Goal: Navigation & Orientation: Find specific page/section

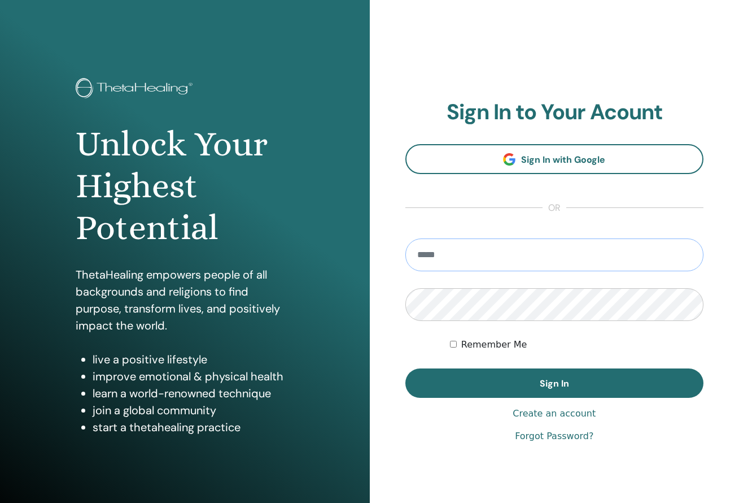
type input "**********"
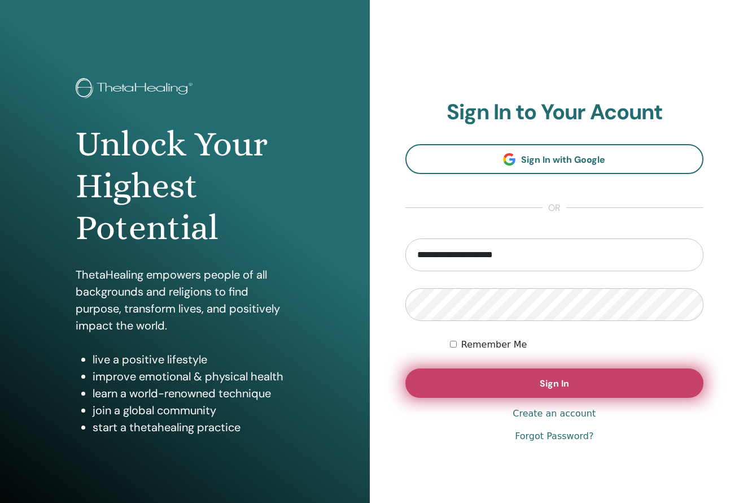
click at [476, 375] on button "Sign In" at bounding box center [554, 382] width 299 height 29
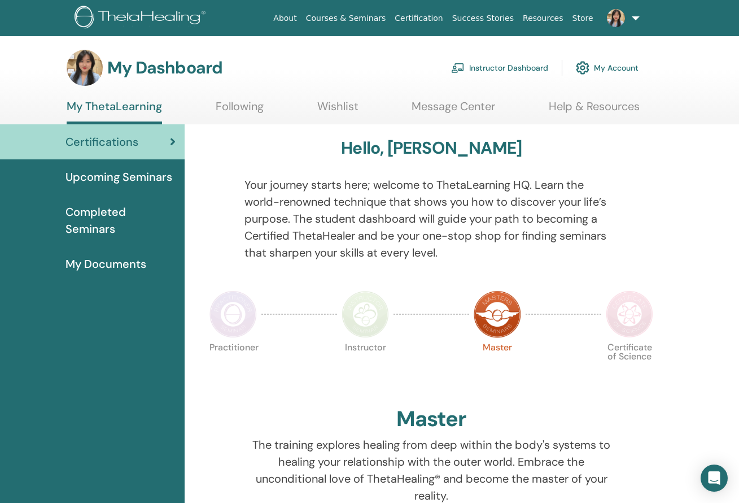
click at [131, 178] on span "Upcoming Seminars" at bounding box center [119, 176] width 107 height 17
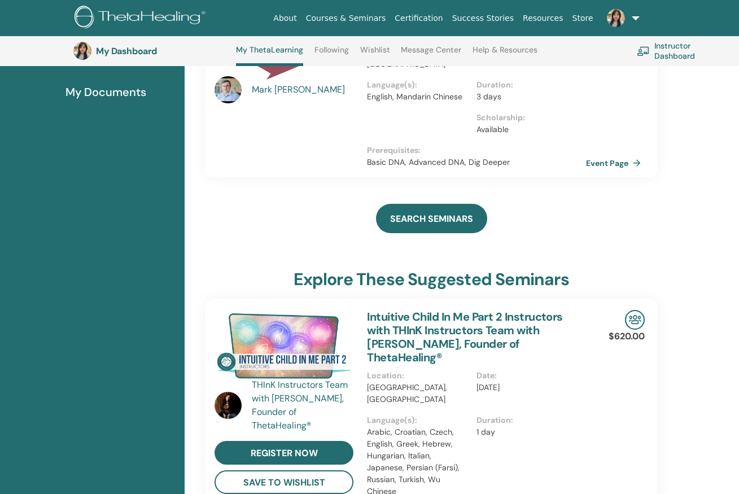
scroll to position [123, 0]
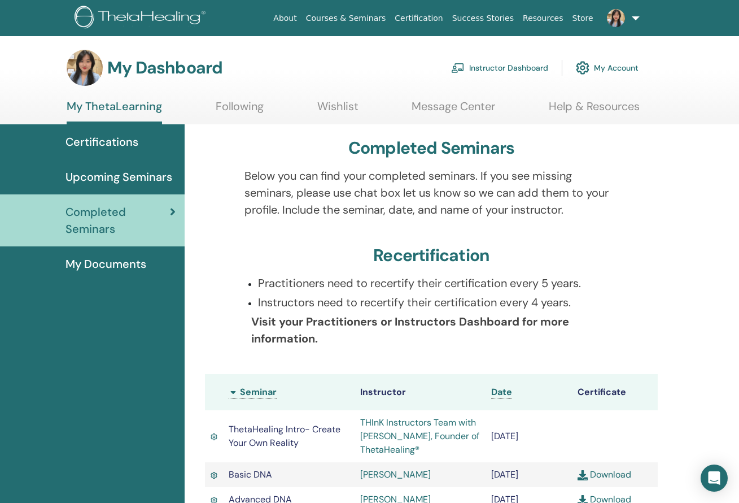
click at [129, 267] on span "My Documents" at bounding box center [106, 263] width 81 height 17
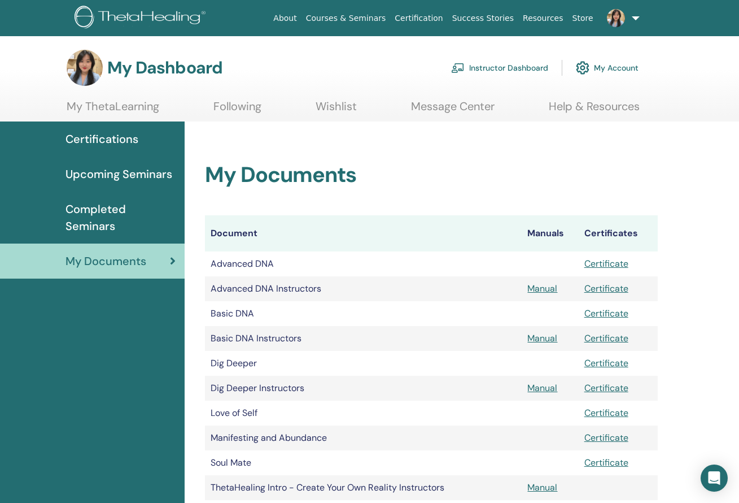
click at [495, 71] on link "Instructor Dashboard" at bounding box center [499, 67] width 97 height 25
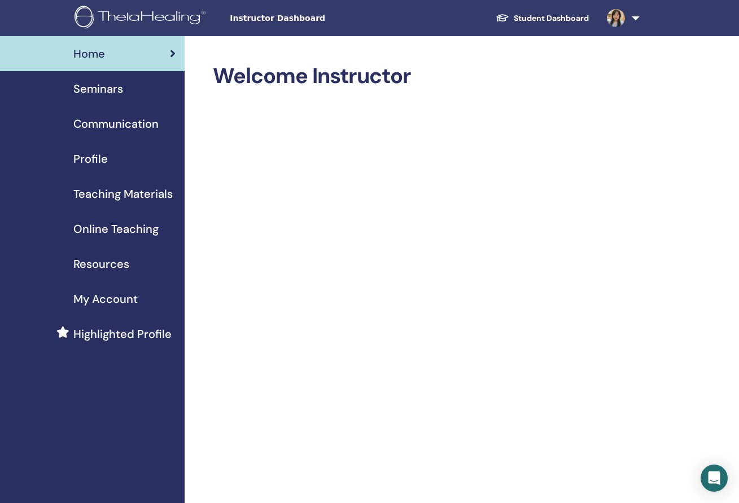
click at [111, 89] on span "Seminars" at bounding box center [98, 88] width 50 height 17
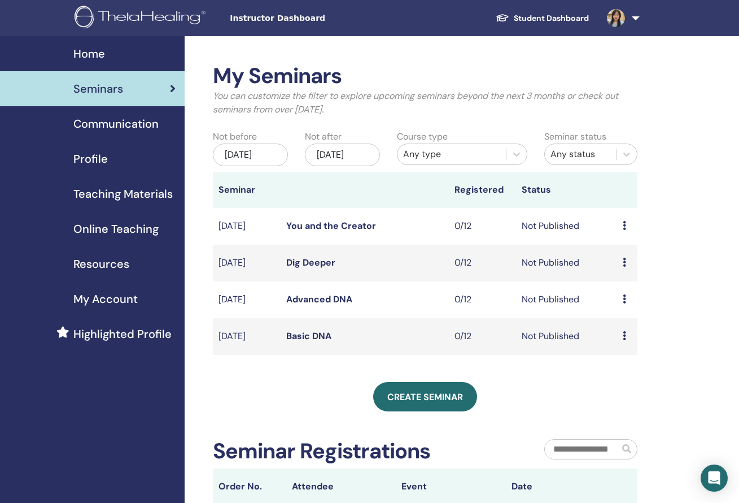
click at [120, 129] on span "Communication" at bounding box center [115, 123] width 85 height 17
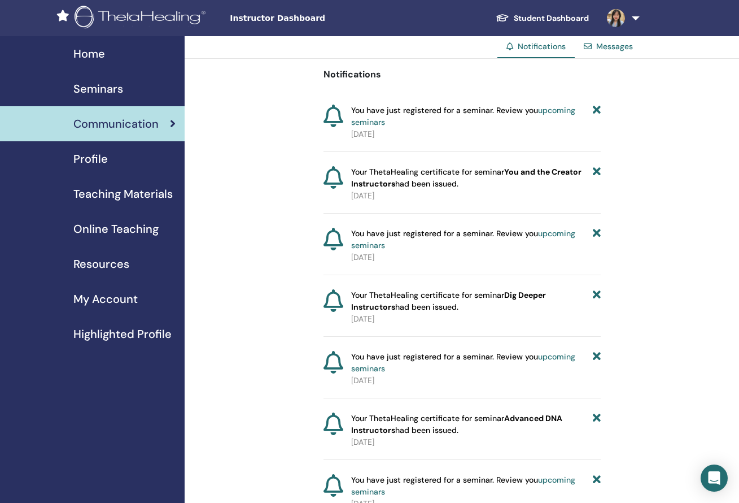
click at [106, 163] on span "Profile" at bounding box center [90, 158] width 34 height 17
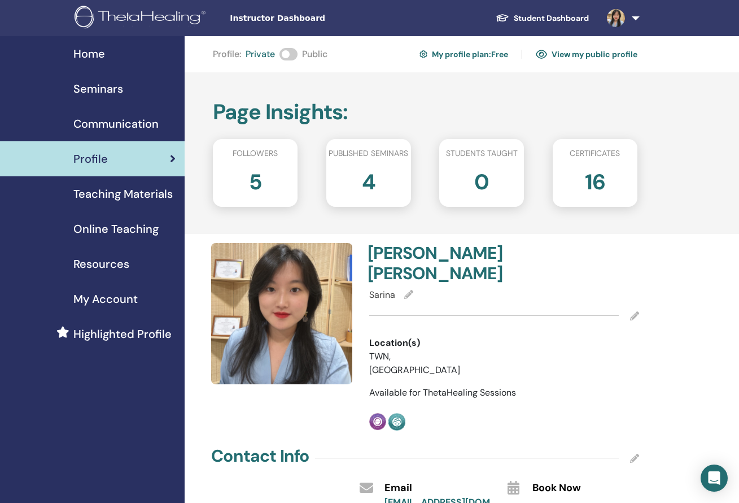
click at [114, 197] on span "Teaching Materials" at bounding box center [122, 193] width 99 height 17
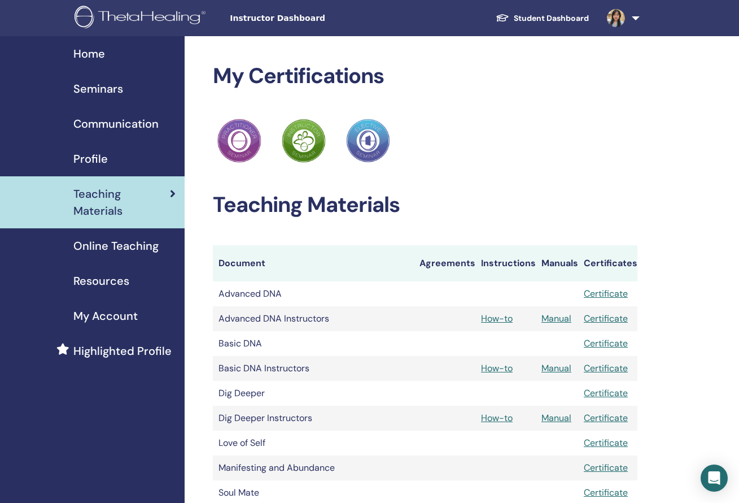
click at [107, 244] on span "Online Teaching" at bounding box center [115, 245] width 85 height 17
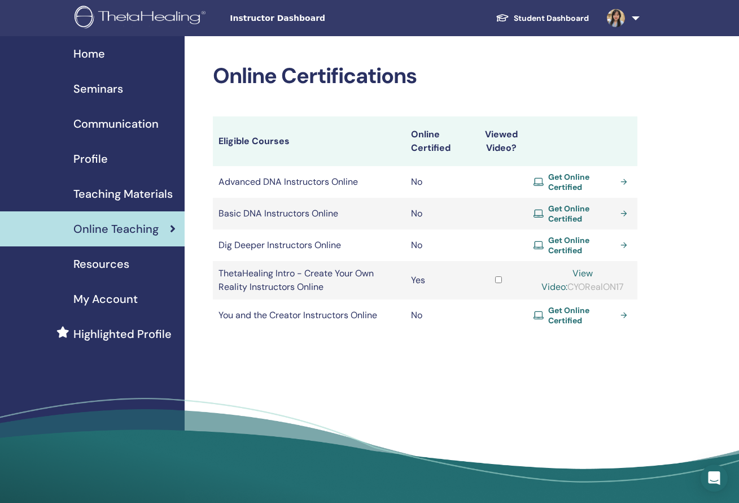
click at [92, 267] on span "Resources" at bounding box center [101, 263] width 56 height 17
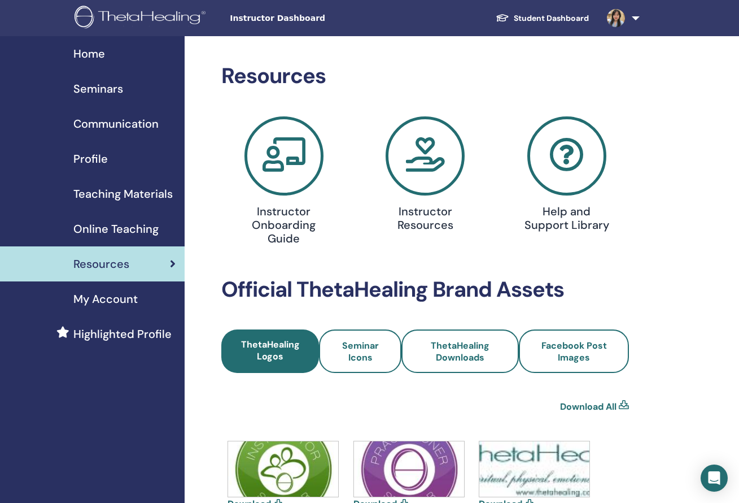
click at [115, 236] on span "Online Teaching" at bounding box center [115, 228] width 85 height 17
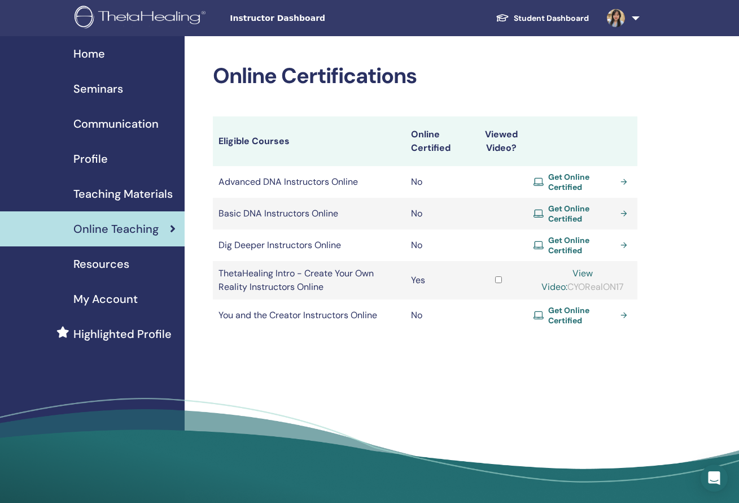
click at [106, 255] on span "Resources" at bounding box center [101, 263] width 56 height 17
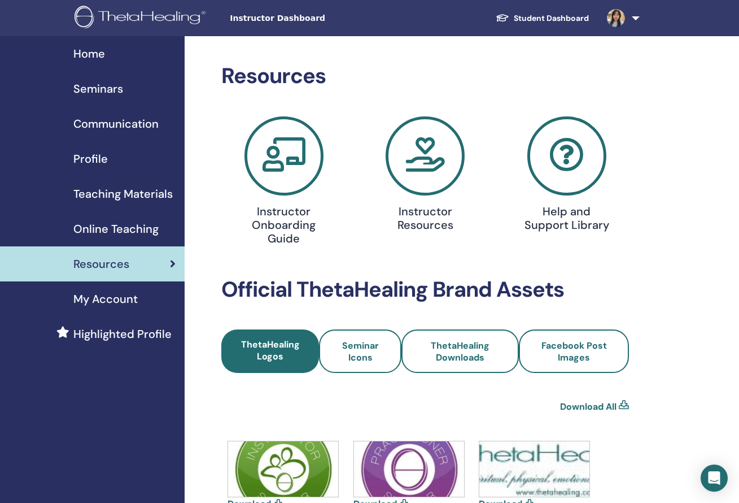
scroll to position [223, 0]
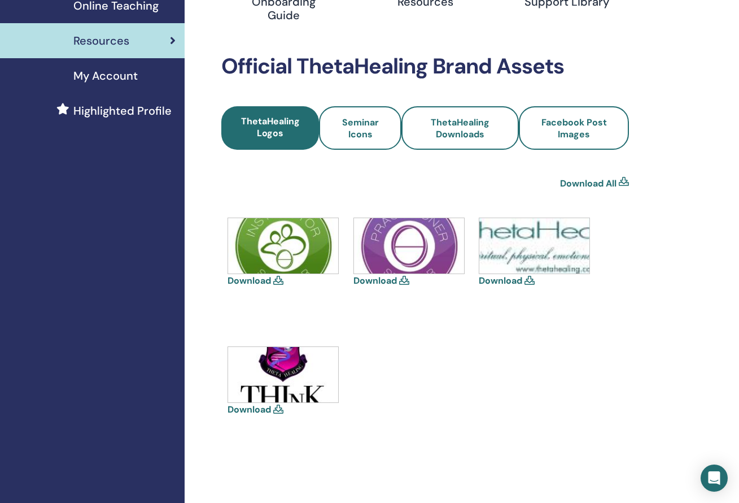
click at [90, 82] on span "My Account" at bounding box center [105, 75] width 64 height 17
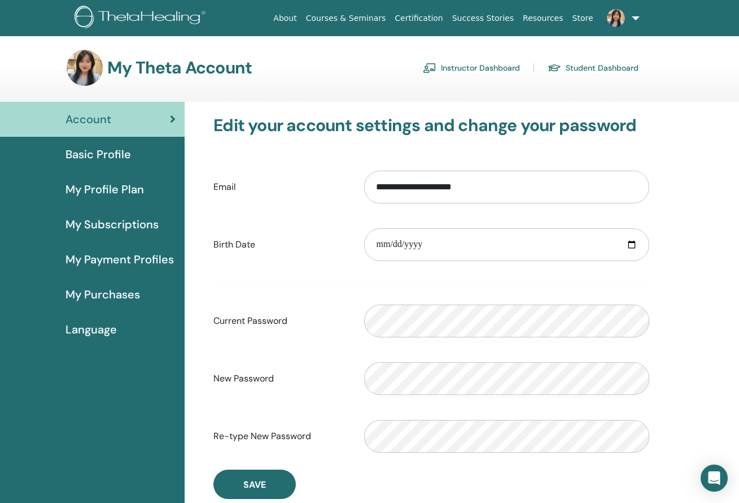
click at [483, 68] on link "Instructor Dashboard" at bounding box center [471, 68] width 97 height 18
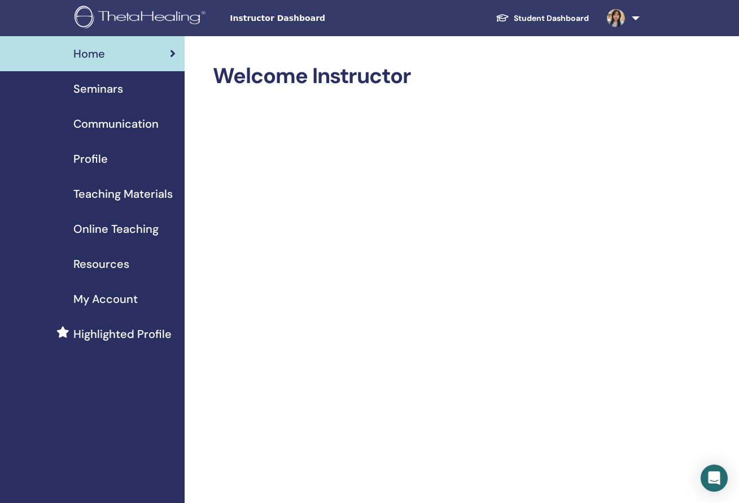
click at [117, 81] on span "Seminars" at bounding box center [98, 88] width 50 height 17
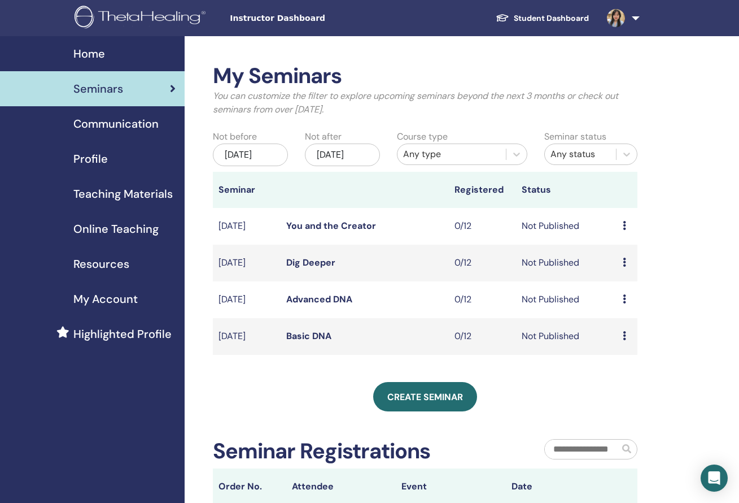
click at [116, 120] on span "Communication" at bounding box center [115, 123] width 85 height 17
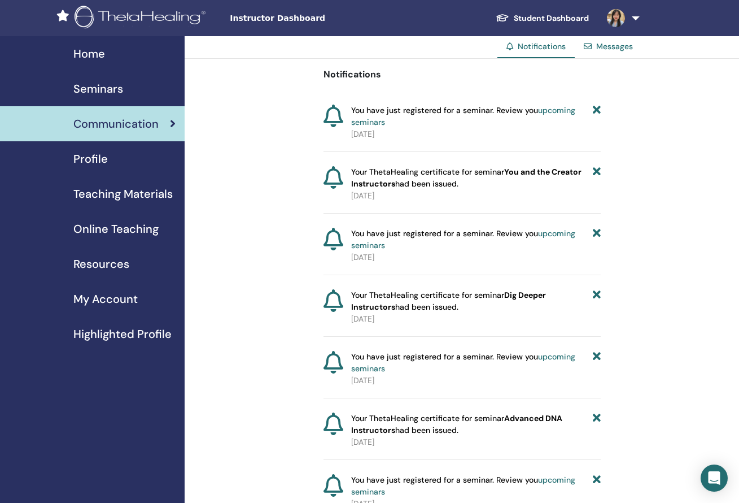
click at [91, 160] on span "Profile" at bounding box center [90, 158] width 34 height 17
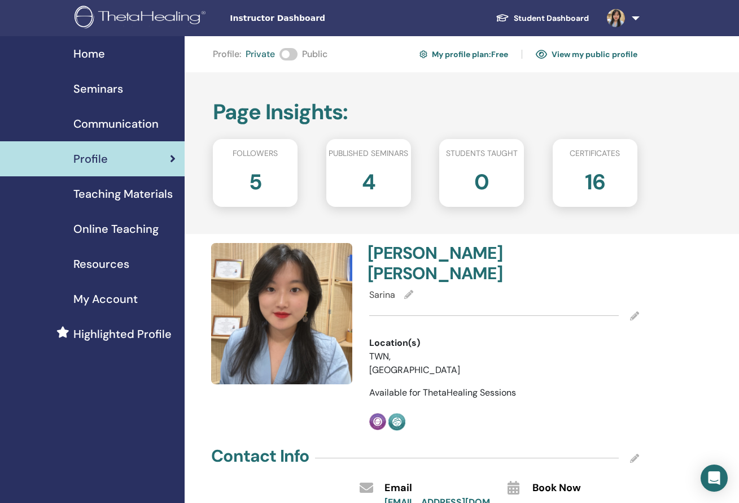
click at [84, 228] on span "Online Teaching" at bounding box center [115, 228] width 85 height 17
click at [139, 229] on span "Online Teaching" at bounding box center [115, 228] width 85 height 17
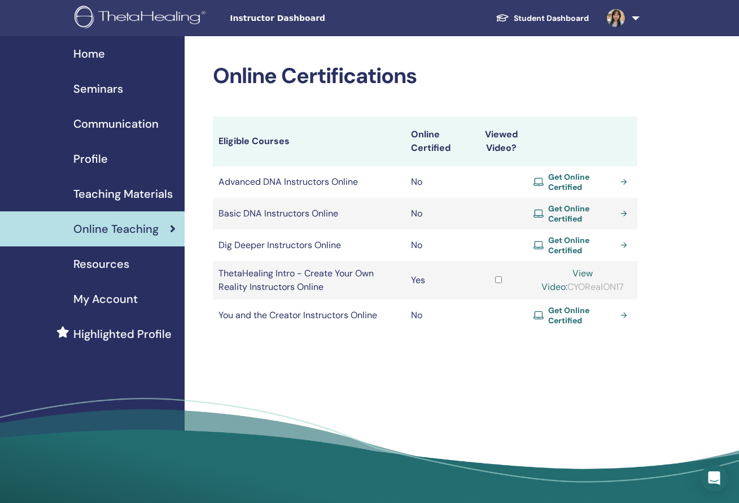
click at [582, 180] on span "Get Online Certified" at bounding box center [582, 182] width 68 height 20
click at [570, 215] on span "Get Online Certified" at bounding box center [582, 213] width 68 height 20
click at [588, 248] on span "Get Online Certified" at bounding box center [582, 245] width 68 height 20
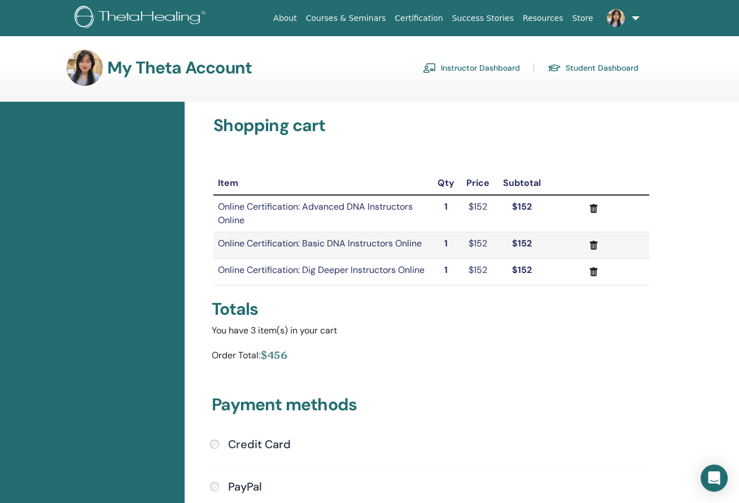
scroll to position [20, 0]
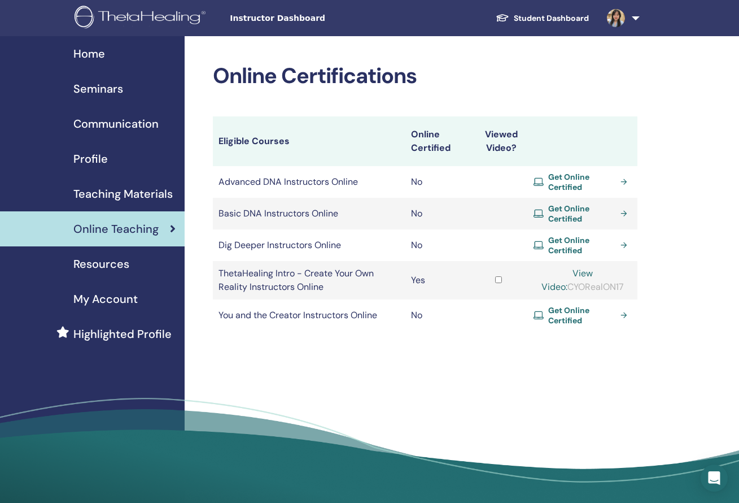
click at [586, 309] on span "Get Online Certified" at bounding box center [582, 315] width 68 height 20
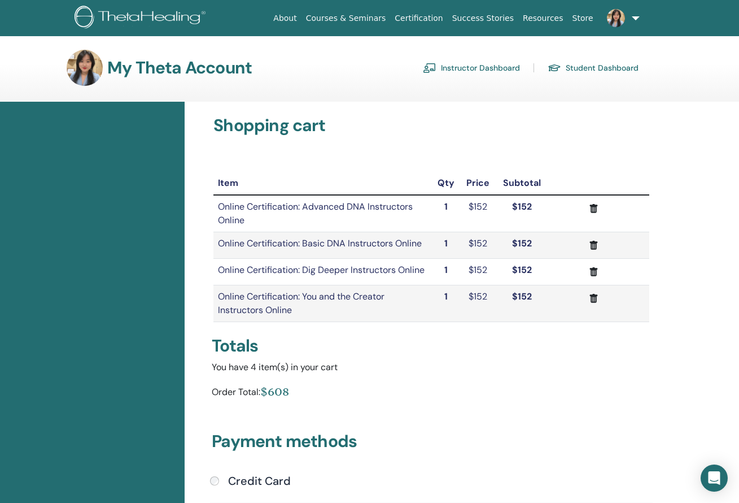
click at [475, 67] on link "Instructor Dashboard" at bounding box center [471, 68] width 97 height 18
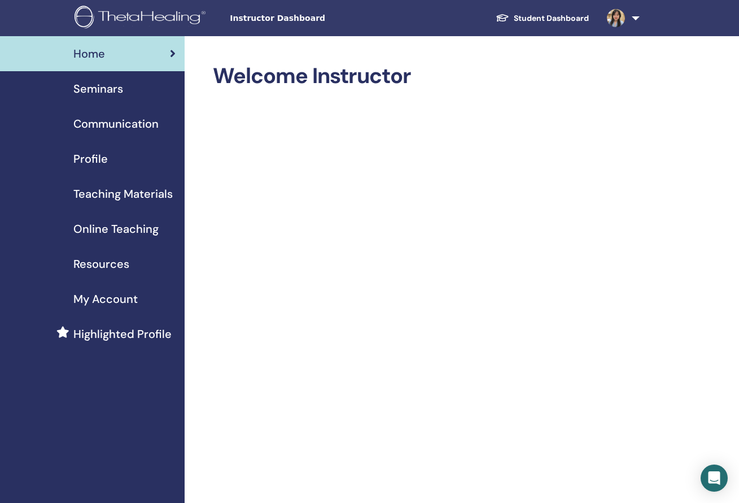
click at [126, 95] on div "Seminars" at bounding box center [92, 88] width 167 height 17
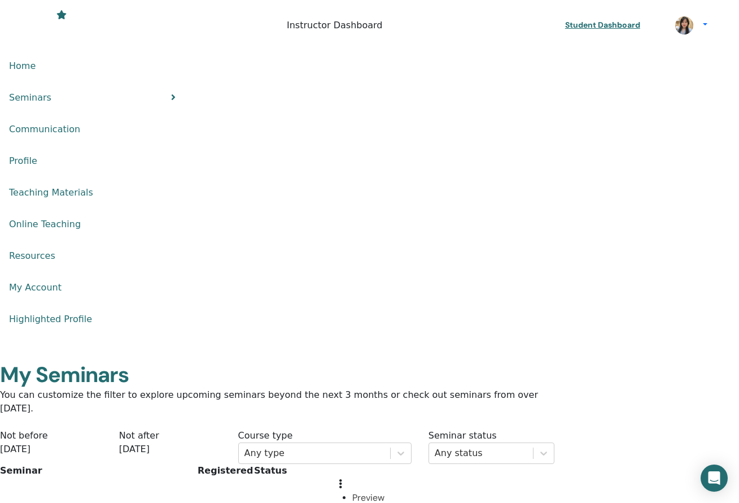
click at [342, 479] on icon at bounding box center [340, 483] width 3 height 9
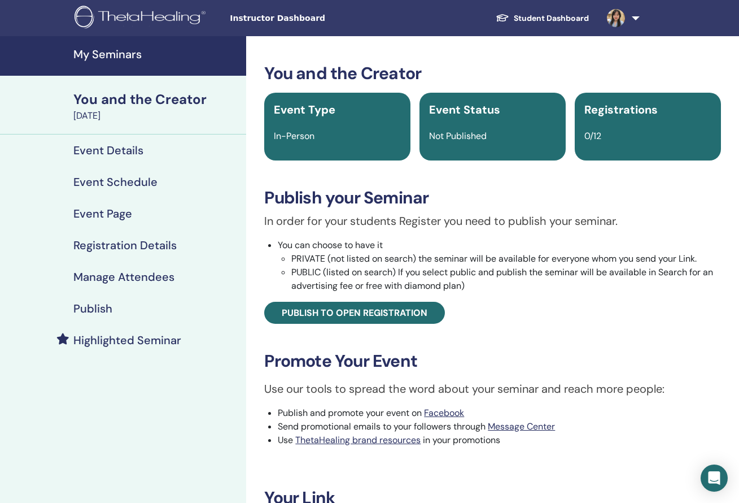
click at [82, 53] on h4 "My Seminars" at bounding box center [156, 54] width 166 height 14
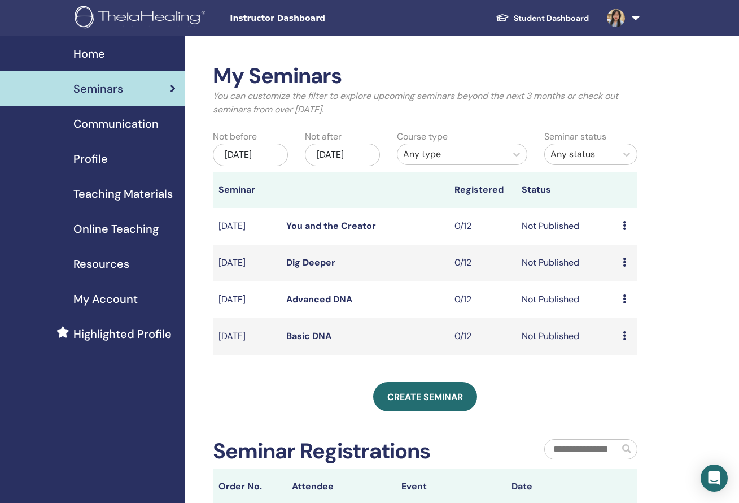
click at [88, 121] on span "Communication" at bounding box center [115, 123] width 85 height 17
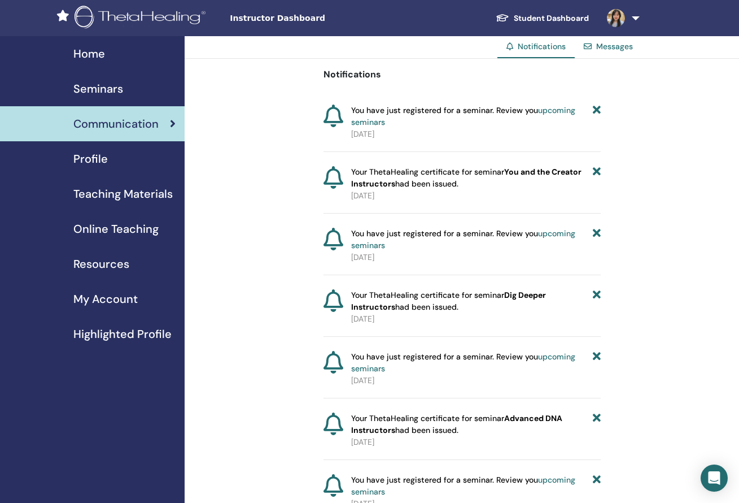
click at [96, 165] on span "Profile" at bounding box center [90, 158] width 34 height 17
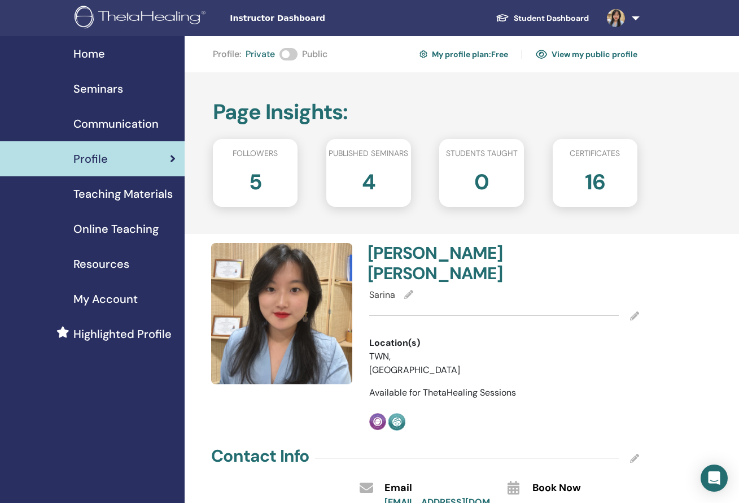
click at [143, 189] on span "Teaching Materials" at bounding box center [122, 193] width 99 height 17
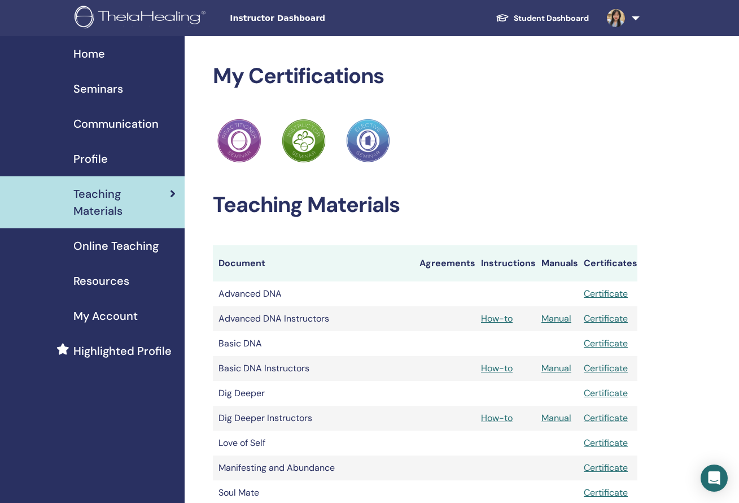
click at [116, 237] on span "Online Teaching" at bounding box center [115, 245] width 85 height 17
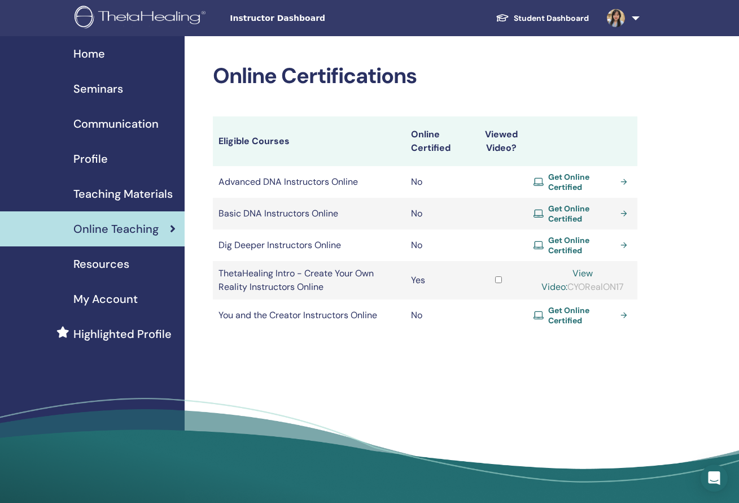
click at [111, 273] on link "Resources" at bounding box center [92, 263] width 185 height 35
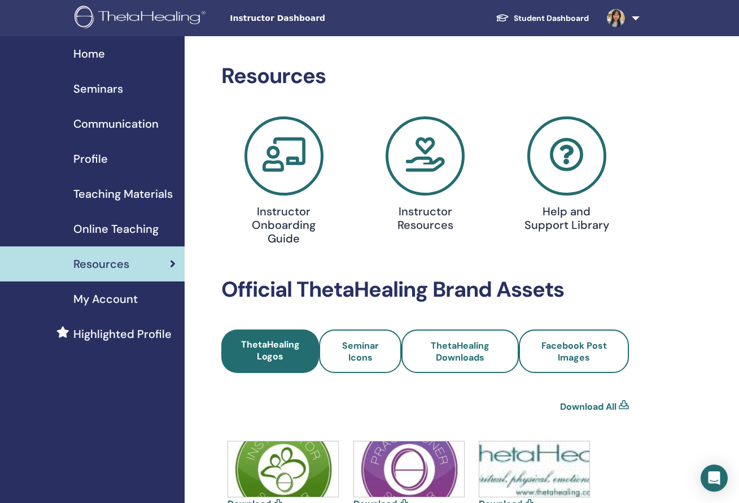
click at [110, 304] on span "My Account" at bounding box center [105, 298] width 64 height 17
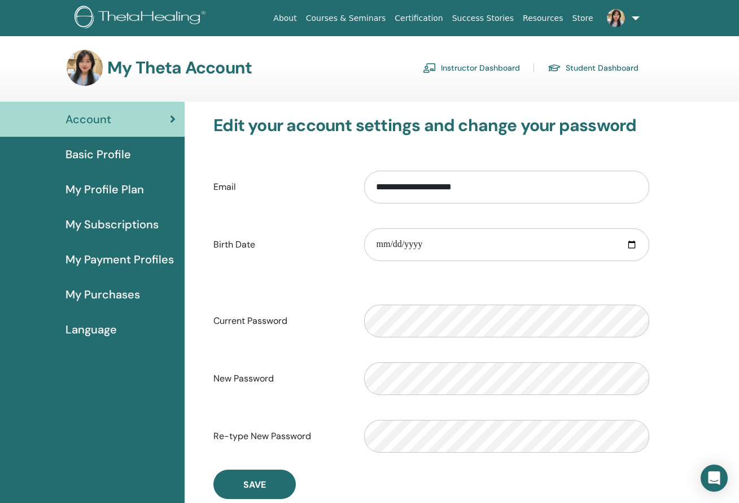
click at [544, 21] on link "Resources" at bounding box center [543, 18] width 50 height 21
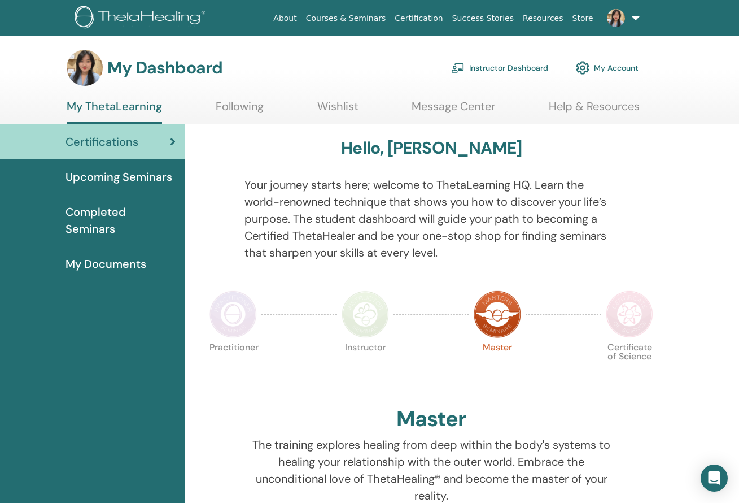
click at [260, 106] on link "Following" at bounding box center [240, 110] width 48 height 22
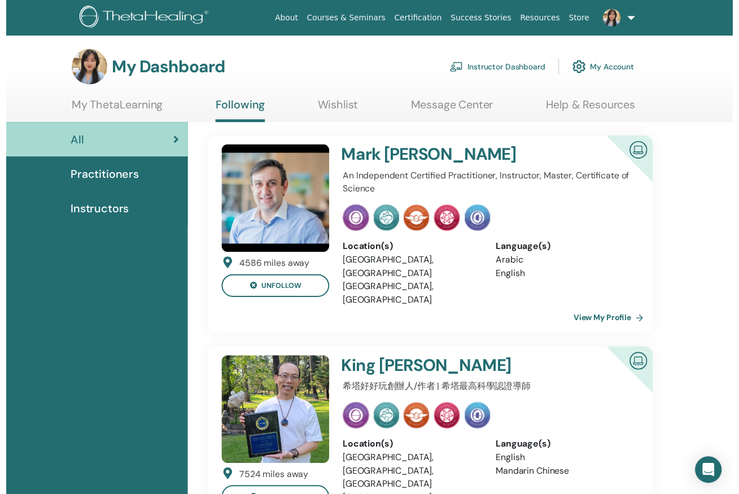
scroll to position [373, 0]
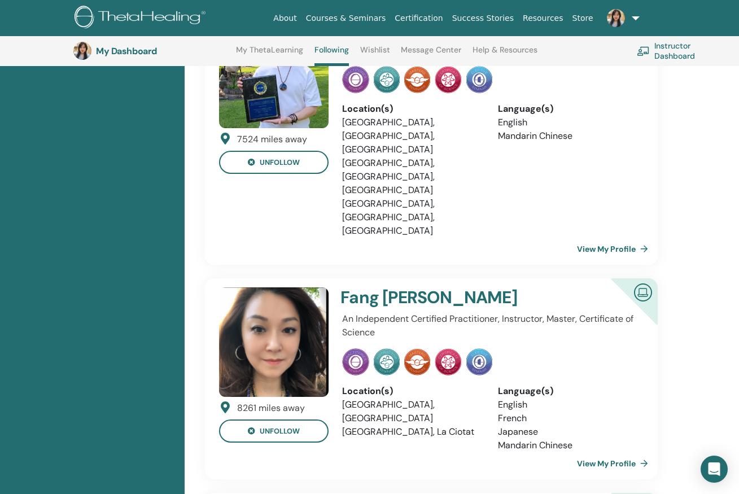
click at [285, 287] on img at bounding box center [274, 342] width 110 height 110
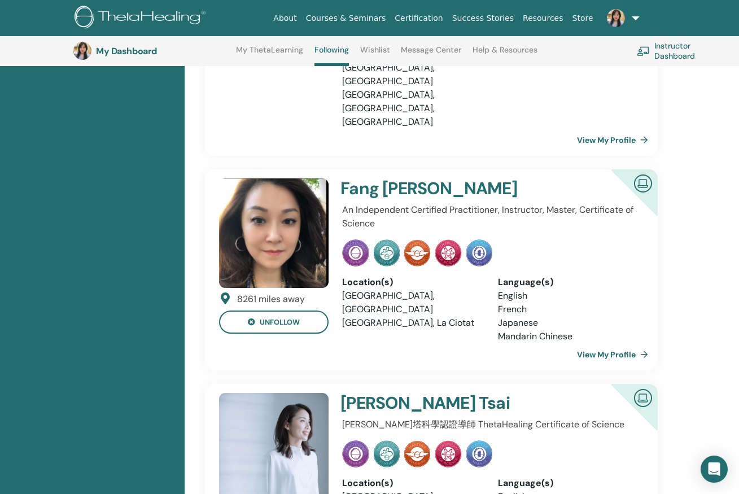
scroll to position [597, 0]
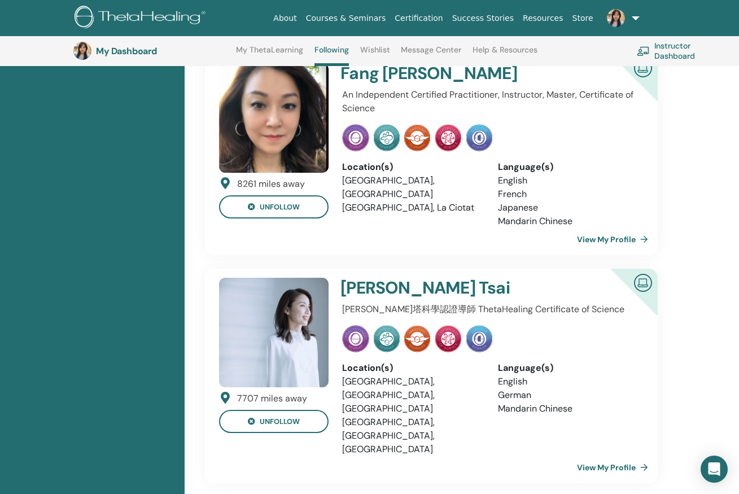
click at [281, 278] on img at bounding box center [274, 333] width 110 height 110
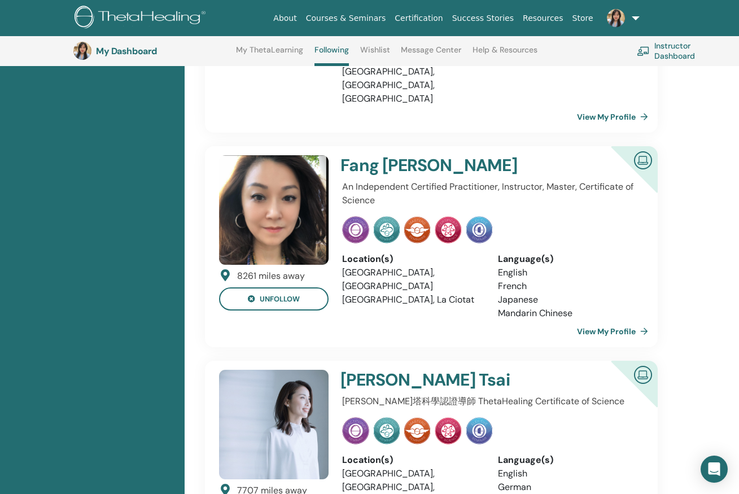
scroll to position [414, 0]
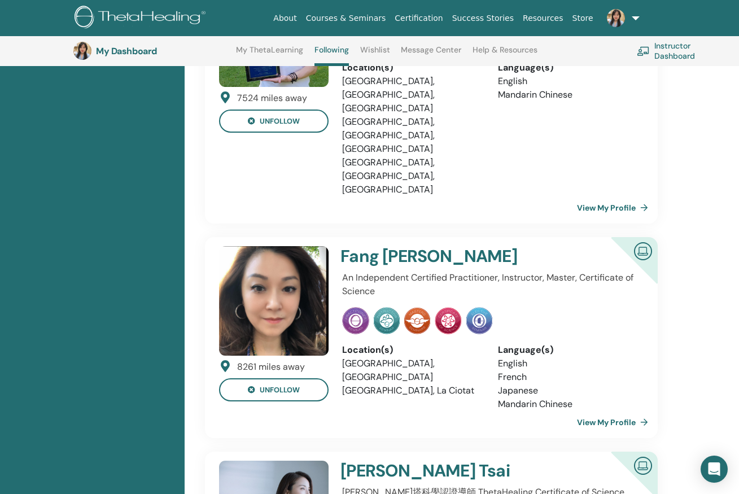
click at [644, 238] on img at bounding box center [643, 250] width 27 height 25
click at [639, 411] on link "View My Profile" at bounding box center [615, 422] width 76 height 23
click at [636, 411] on link "View My Profile" at bounding box center [615, 422] width 76 height 23
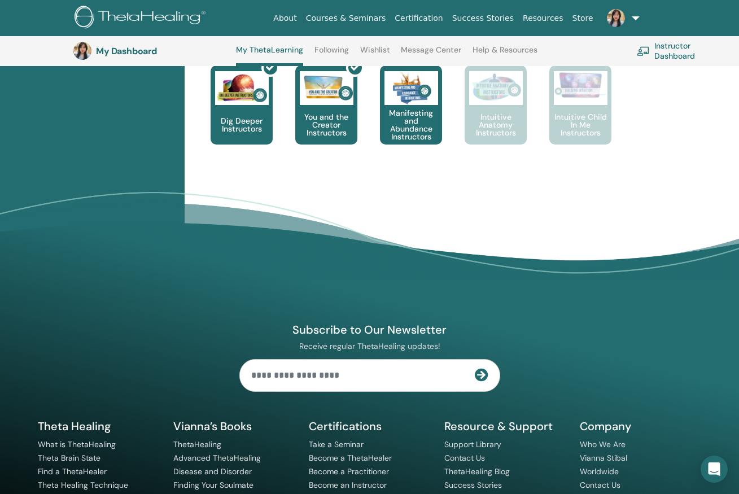
scroll to position [798, 0]
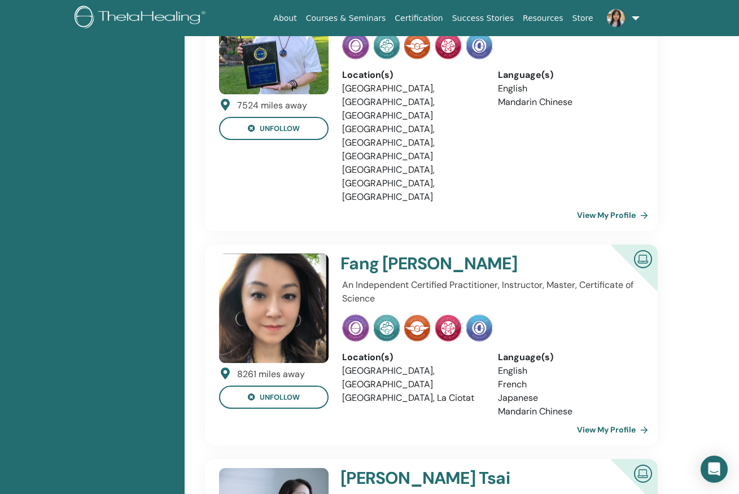
scroll to position [521, 0]
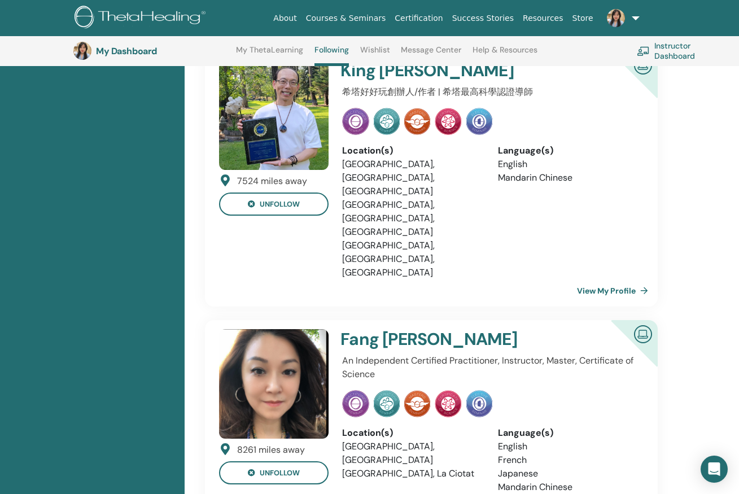
scroll to position [232, 0]
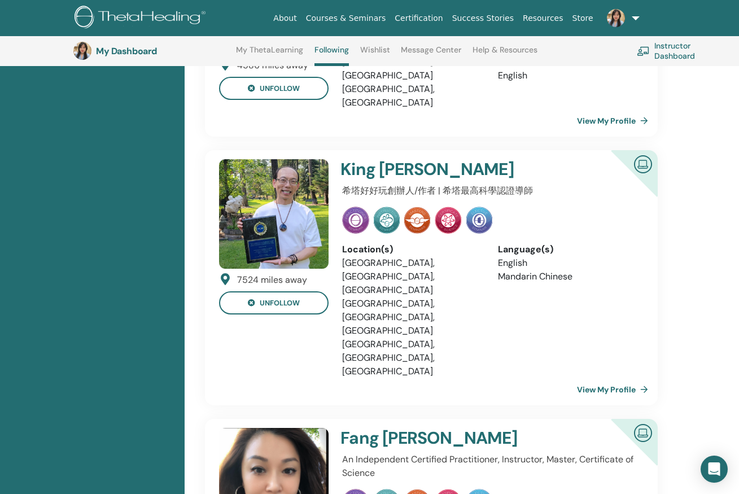
click at [609, 378] on link "View My Profile" at bounding box center [615, 389] width 76 height 23
